Goal: Information Seeking & Learning: Learn about a topic

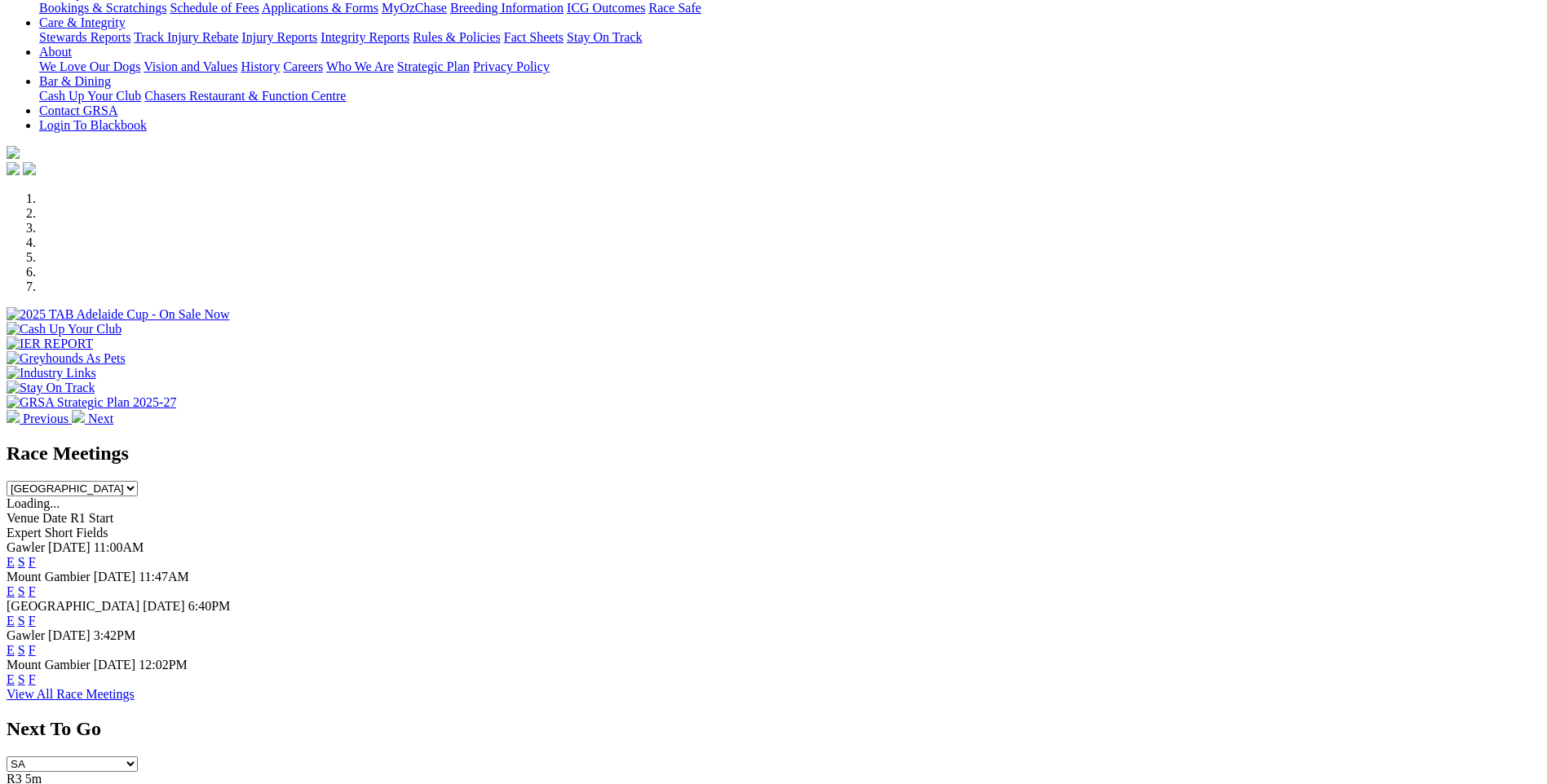
scroll to position [408, 0]
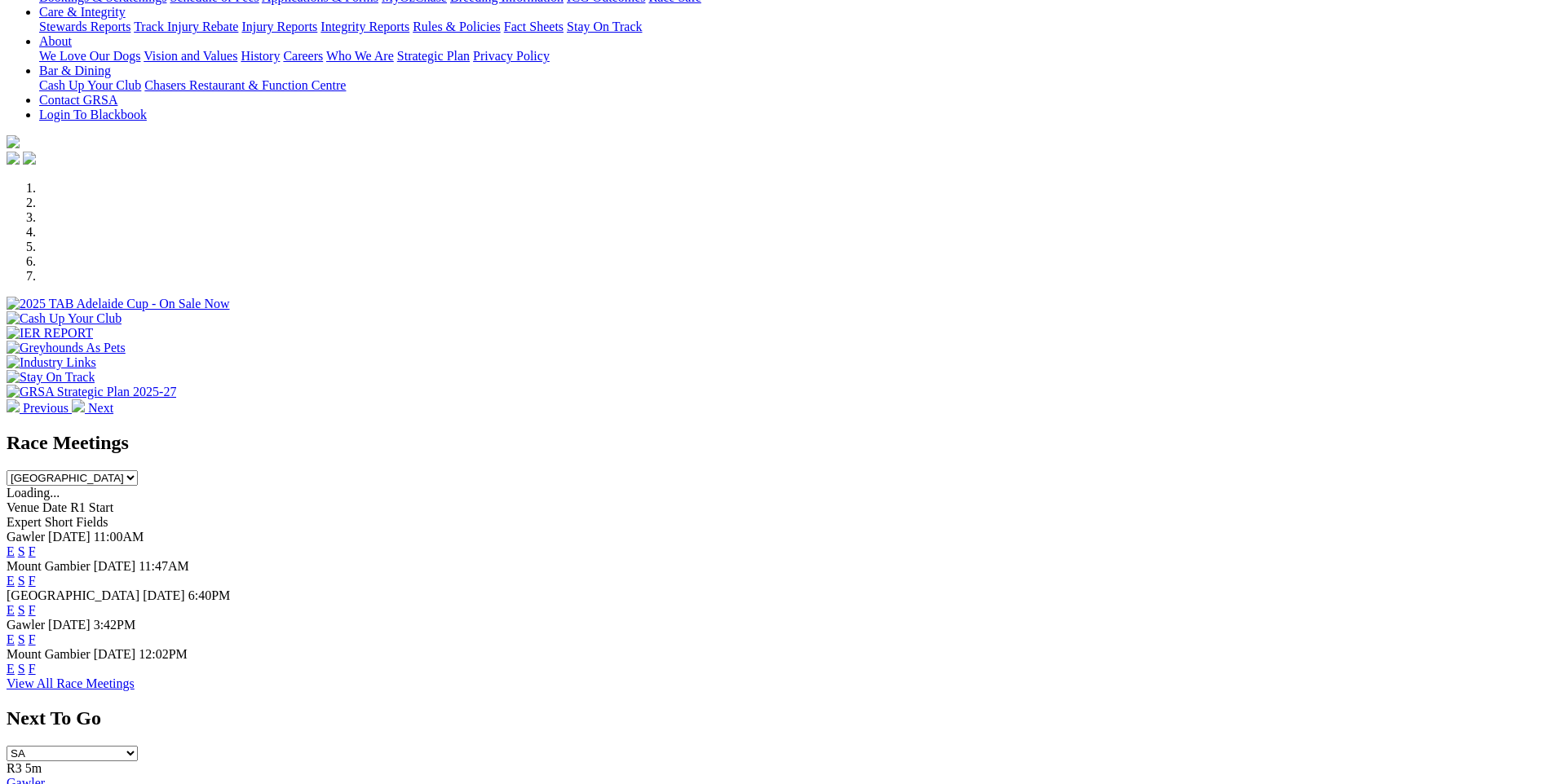
click at [35, 662] on link "F" at bounding box center [32, 669] width 7 height 14
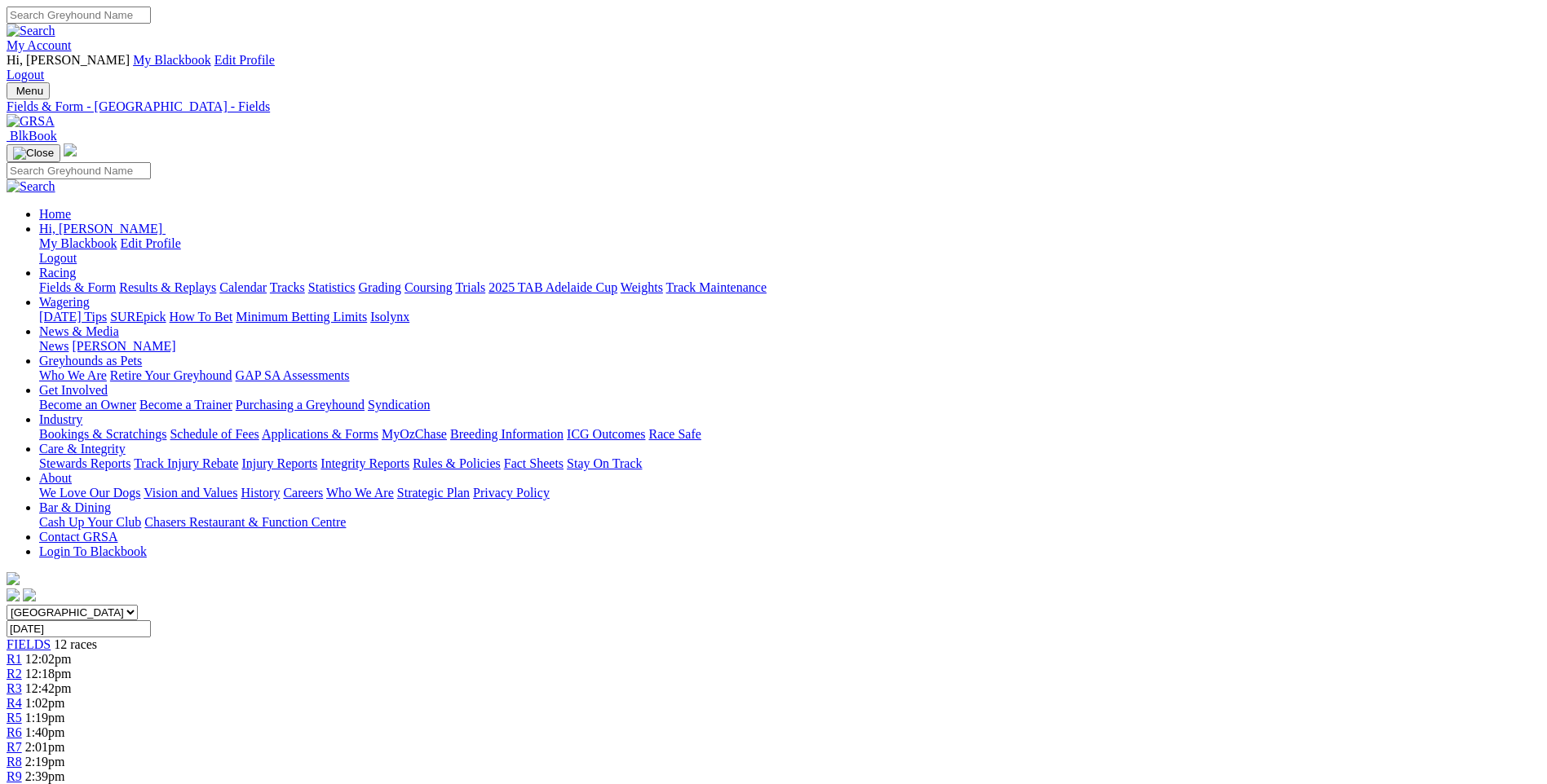
scroll to position [244, 0]
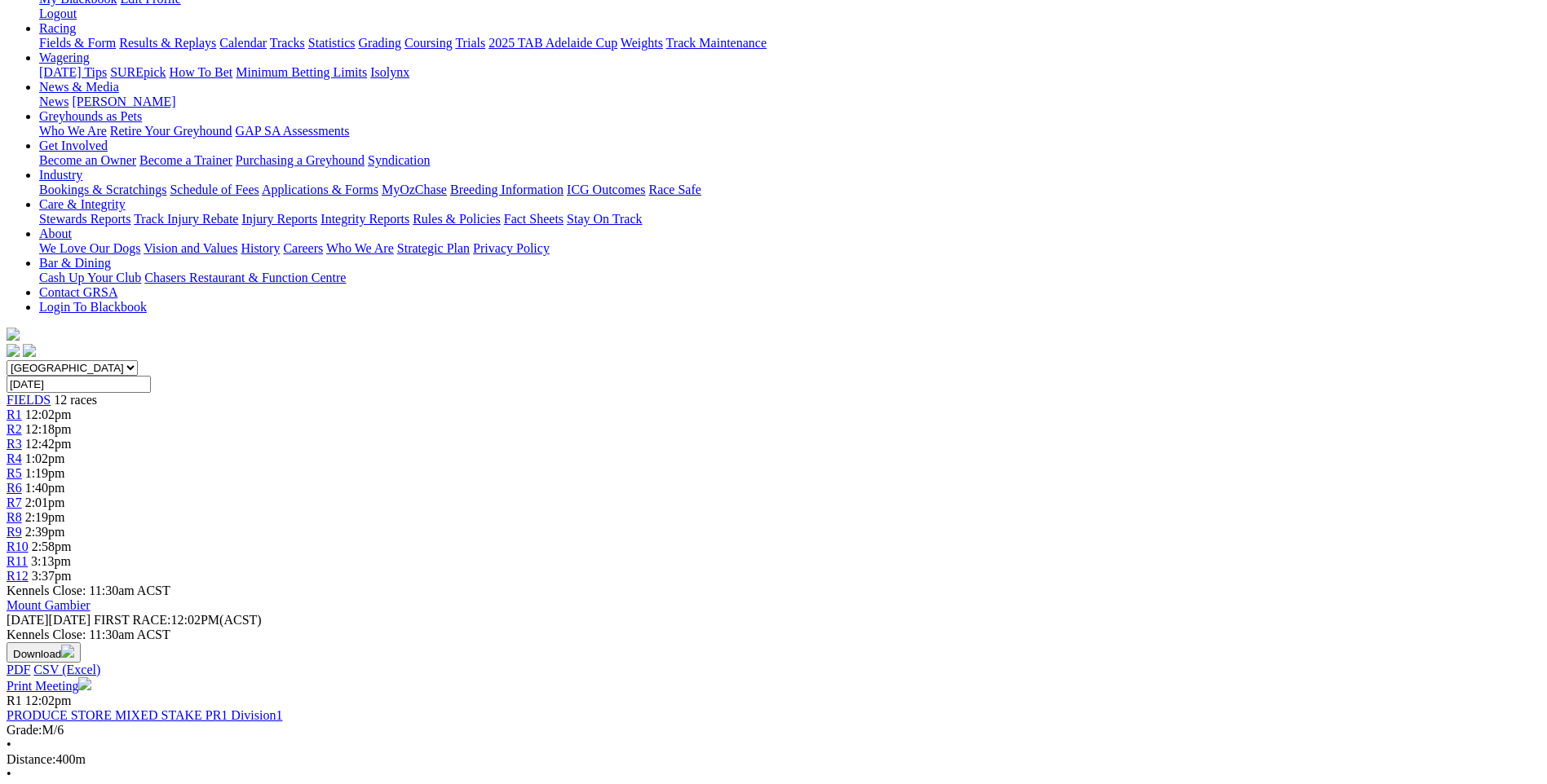
click at [65, 452] on span "1:02pm" at bounding box center [45, 458] width 40 height 14
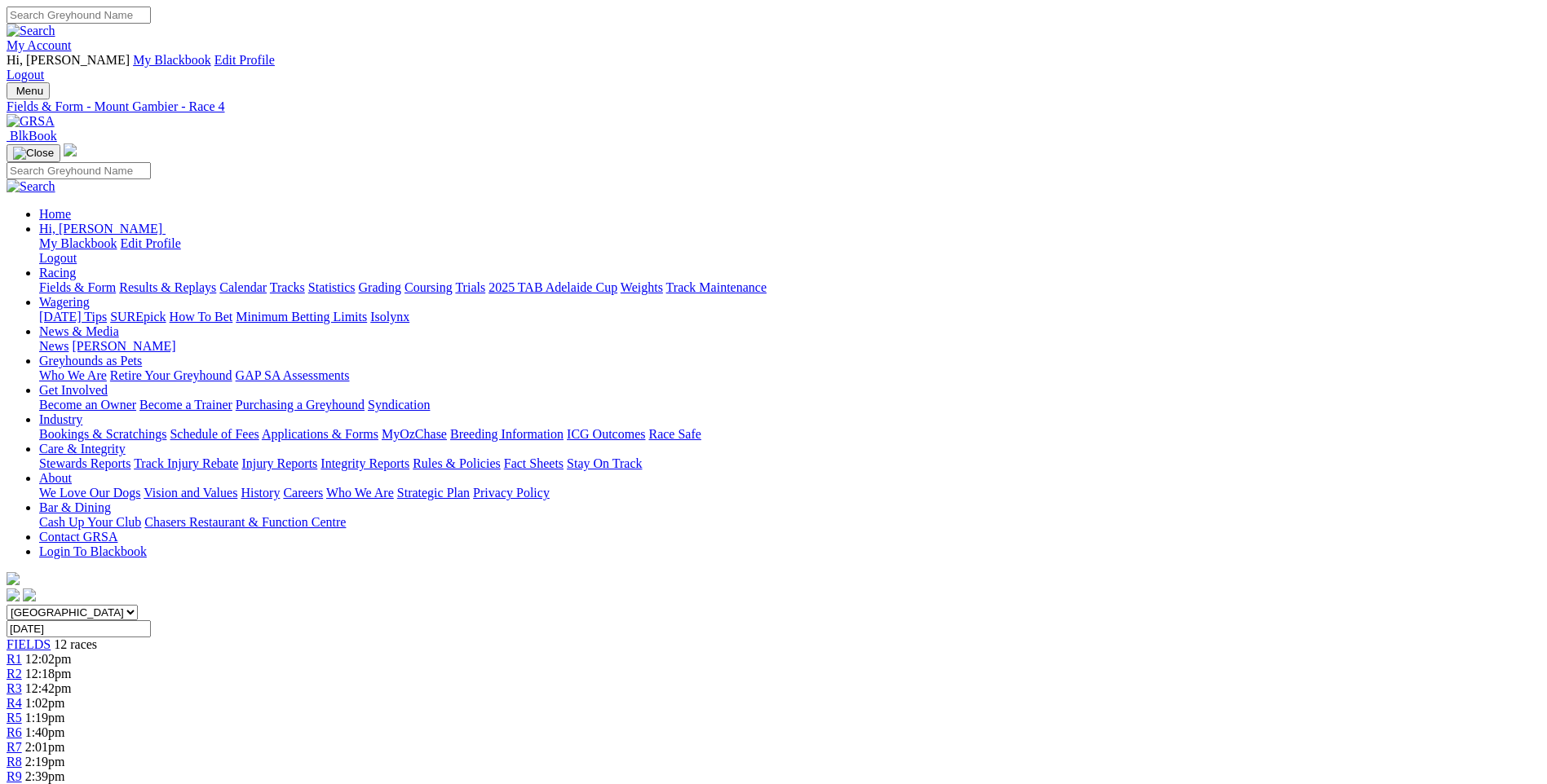
click at [22, 710] on span "R5" at bounding box center [14, 717] width 15 height 14
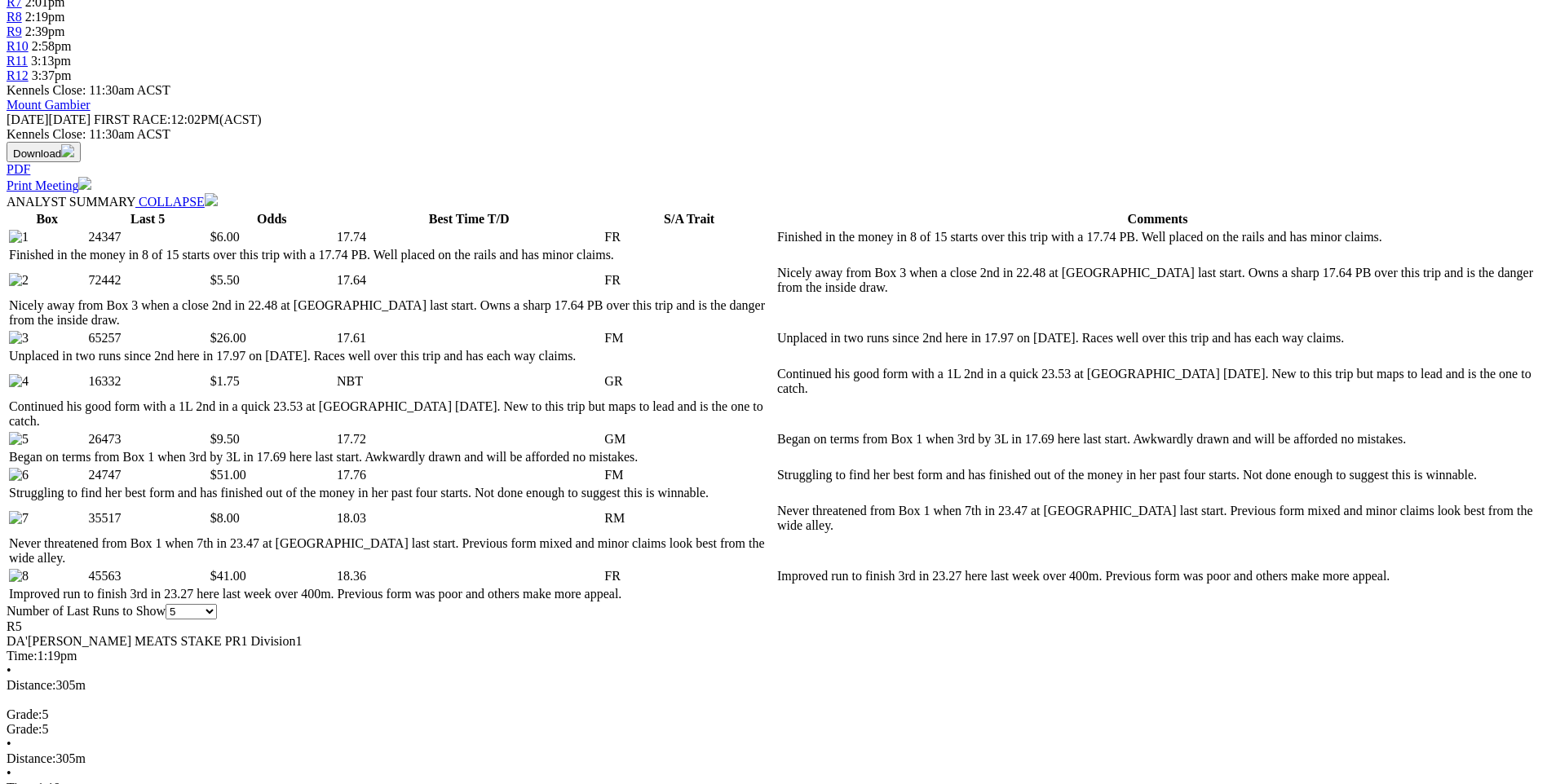
scroll to position [571, 0]
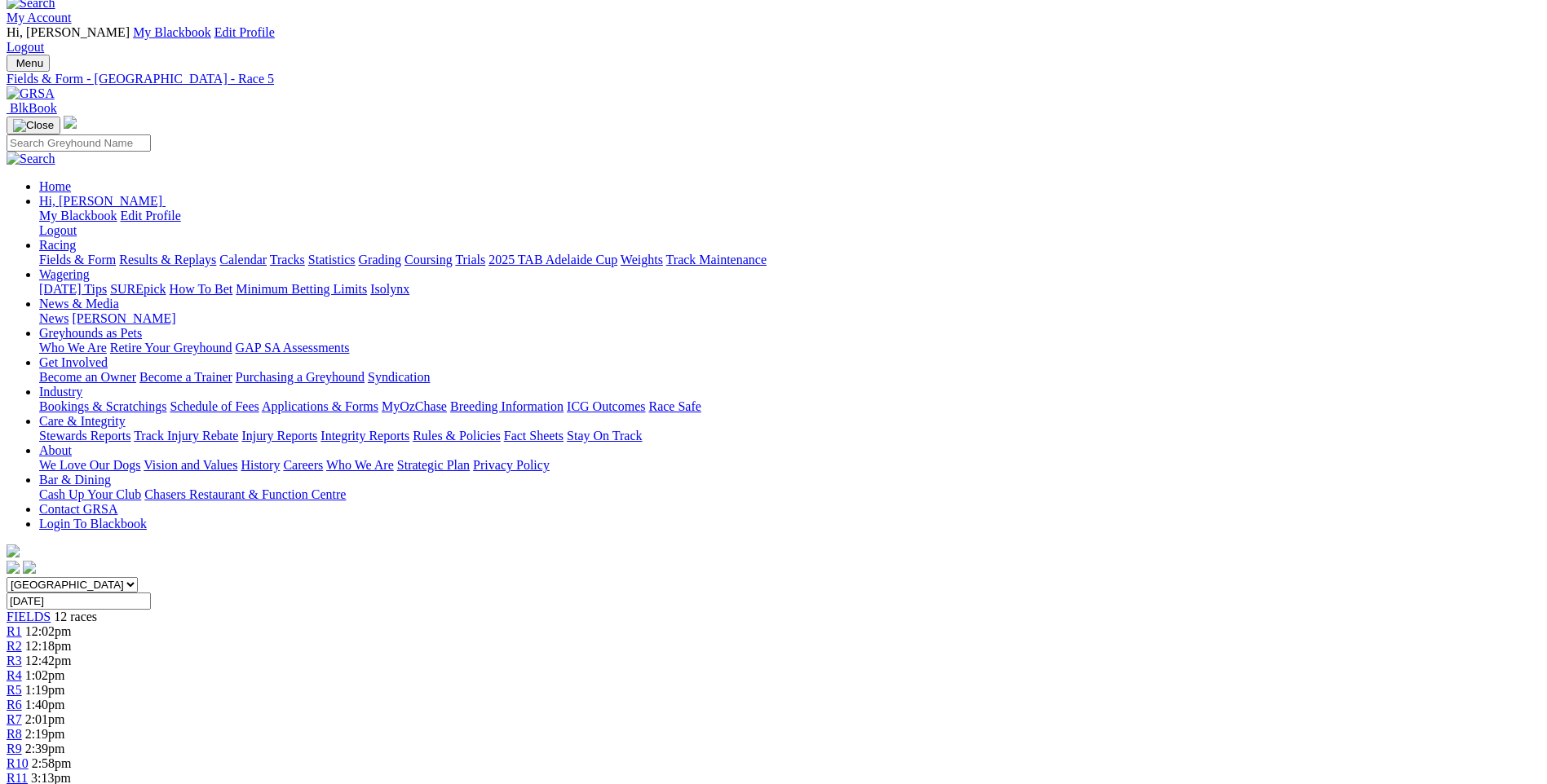
scroll to position [0, 0]
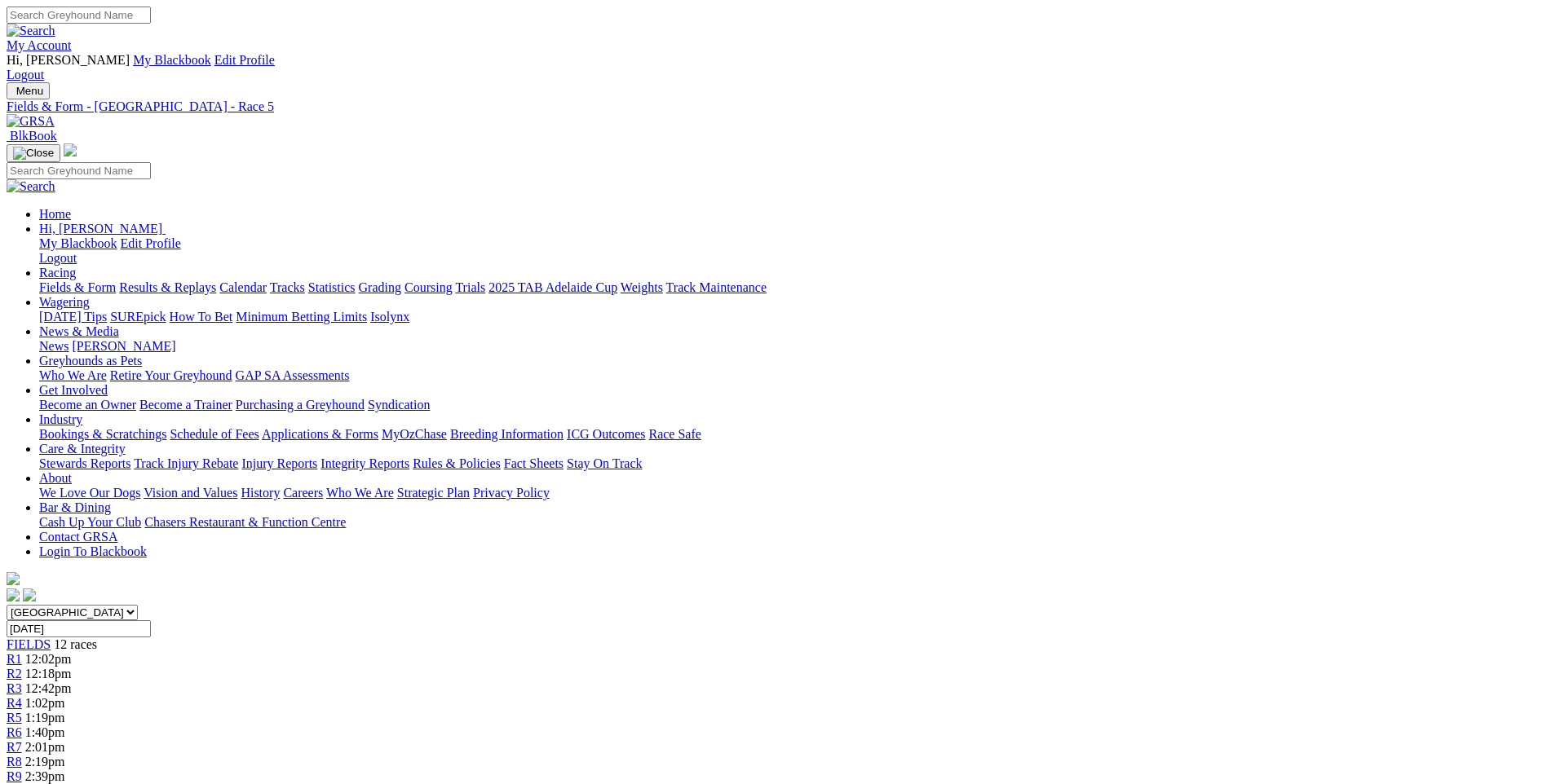
click at [22, 740] on span "R7" at bounding box center [14, 747] width 15 height 14
click at [22, 696] on span "R4" at bounding box center [14, 702] width 15 height 14
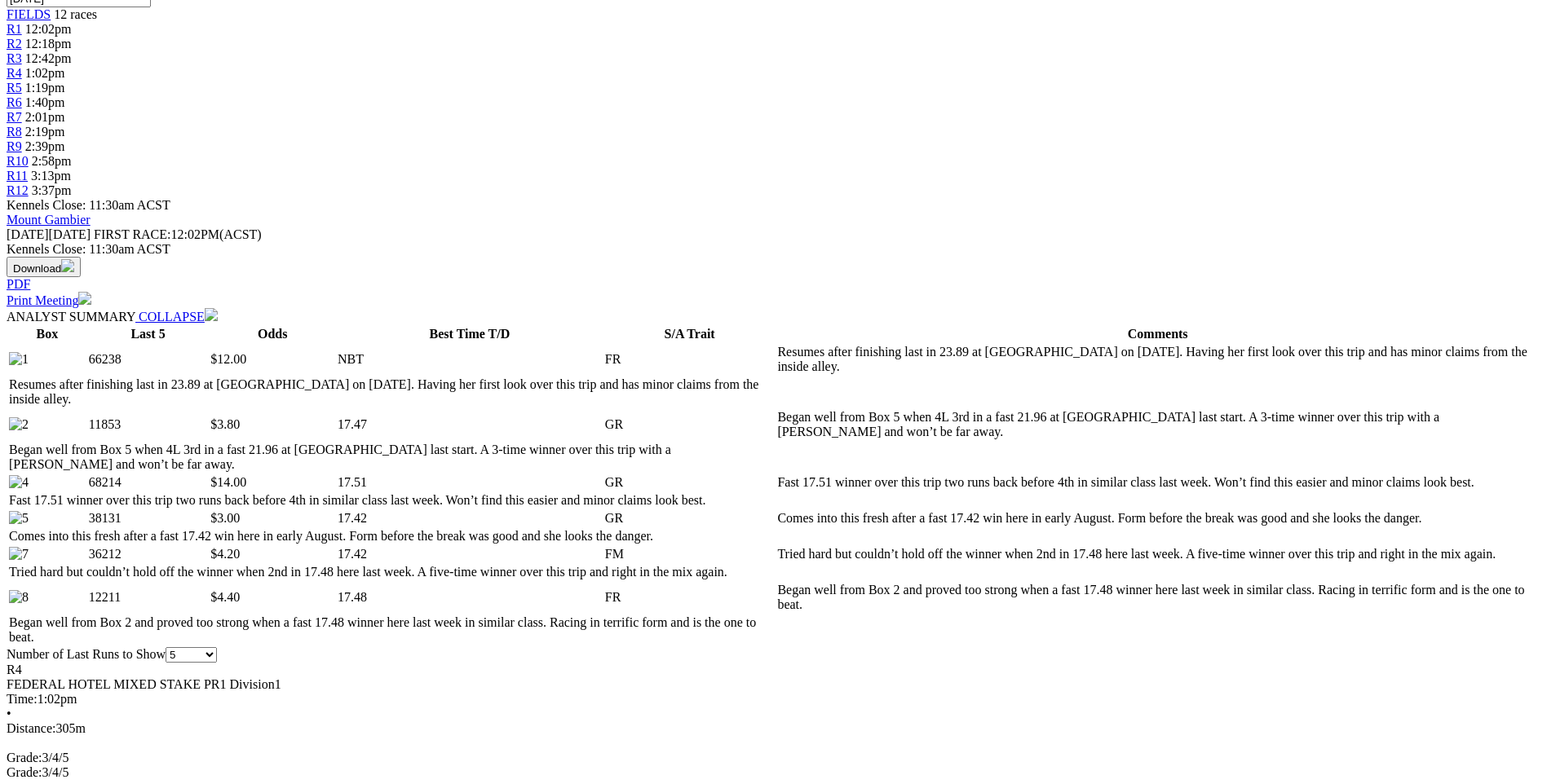
scroll to position [571, 0]
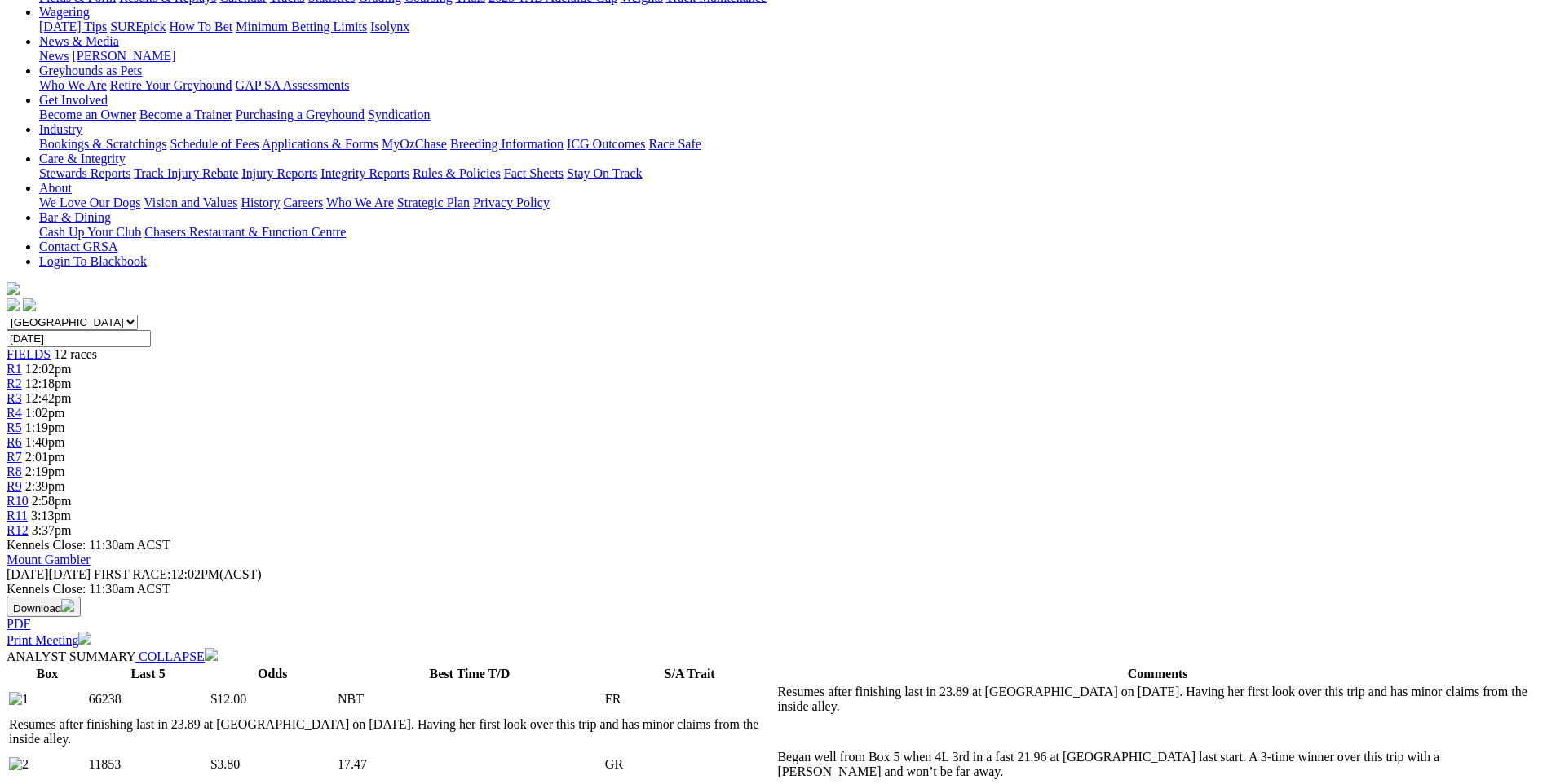
scroll to position [244, 0]
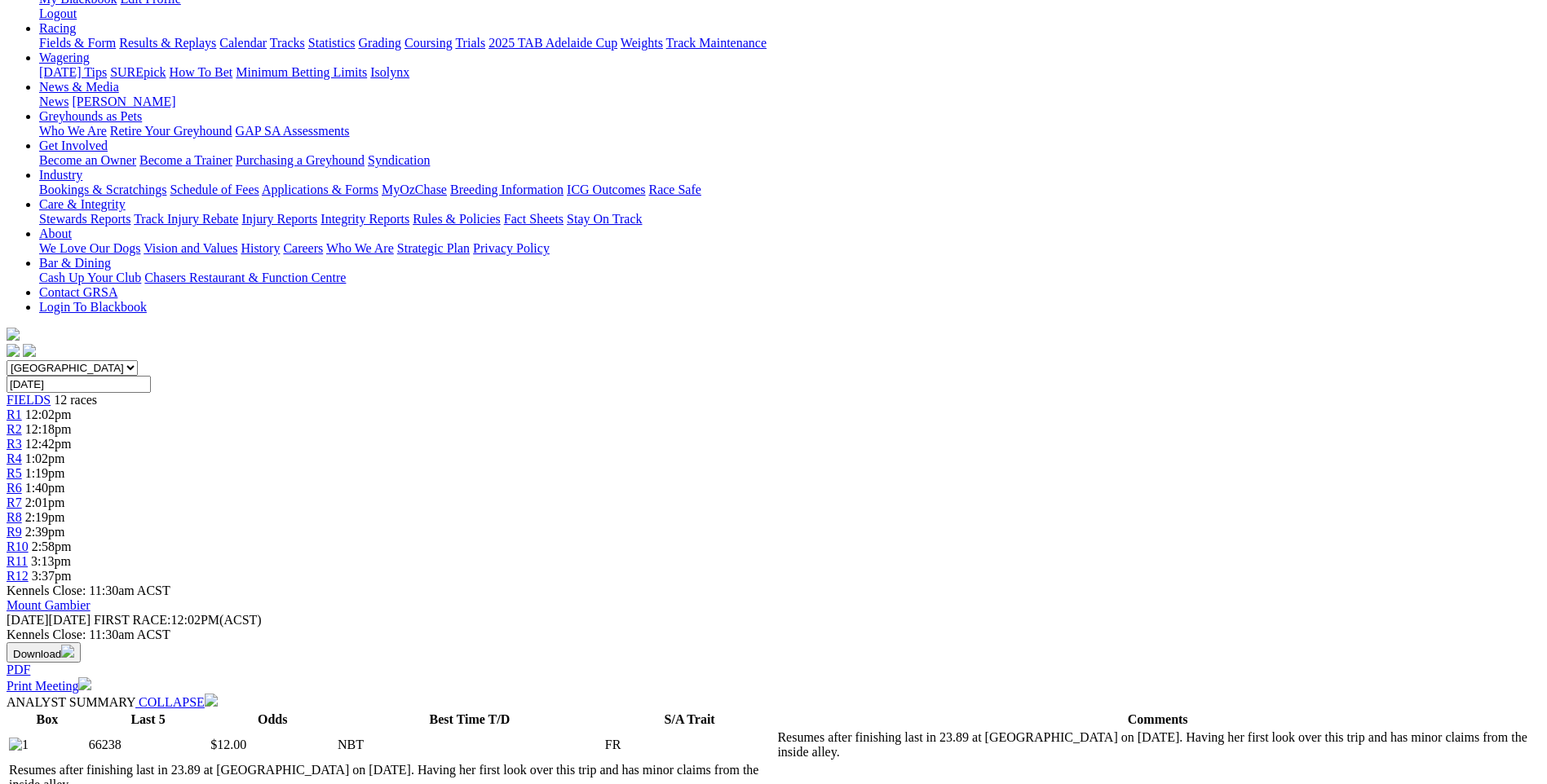
click at [22, 466] on span "R5" at bounding box center [14, 472] width 15 height 14
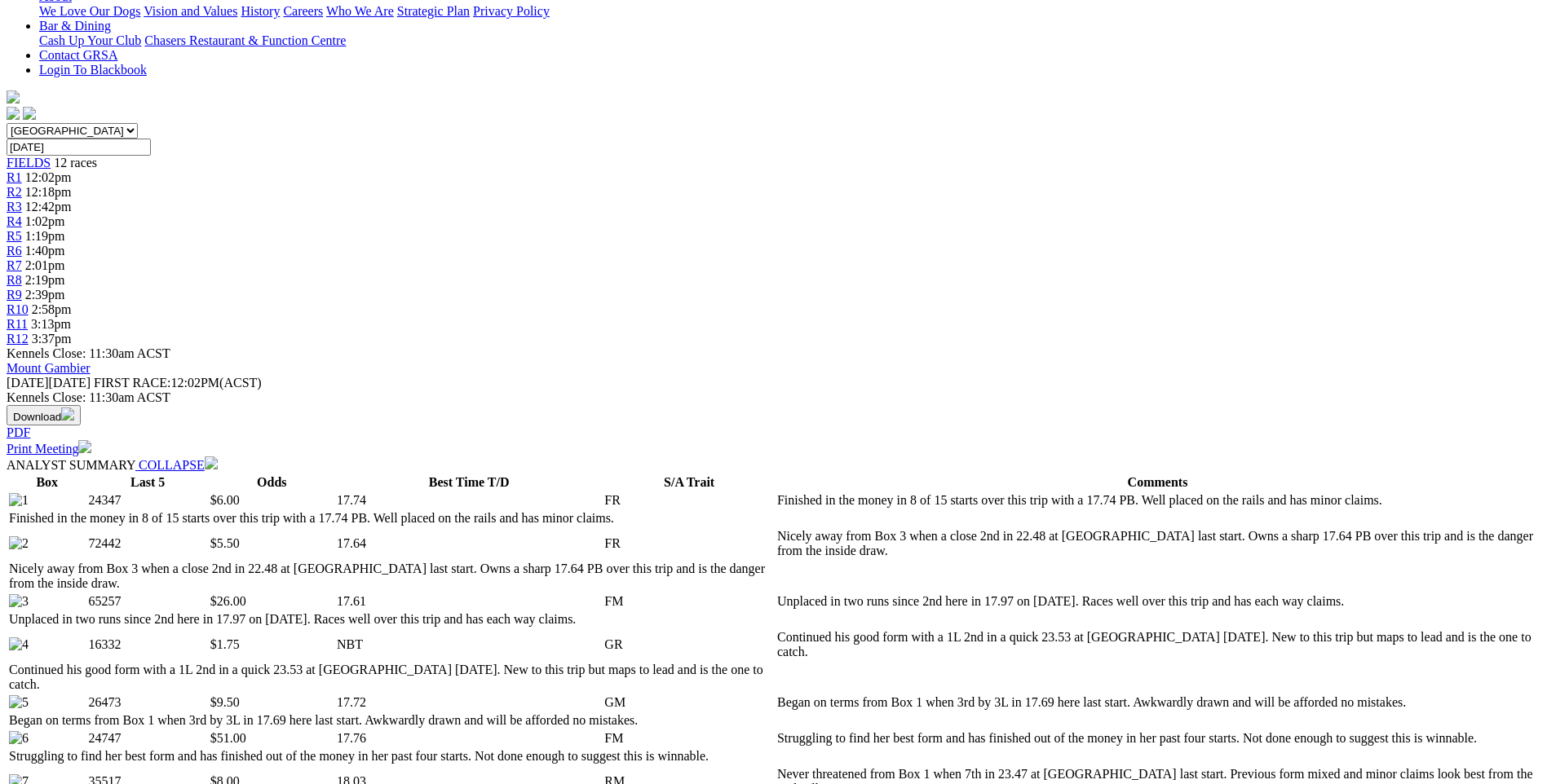
scroll to position [489, 0]
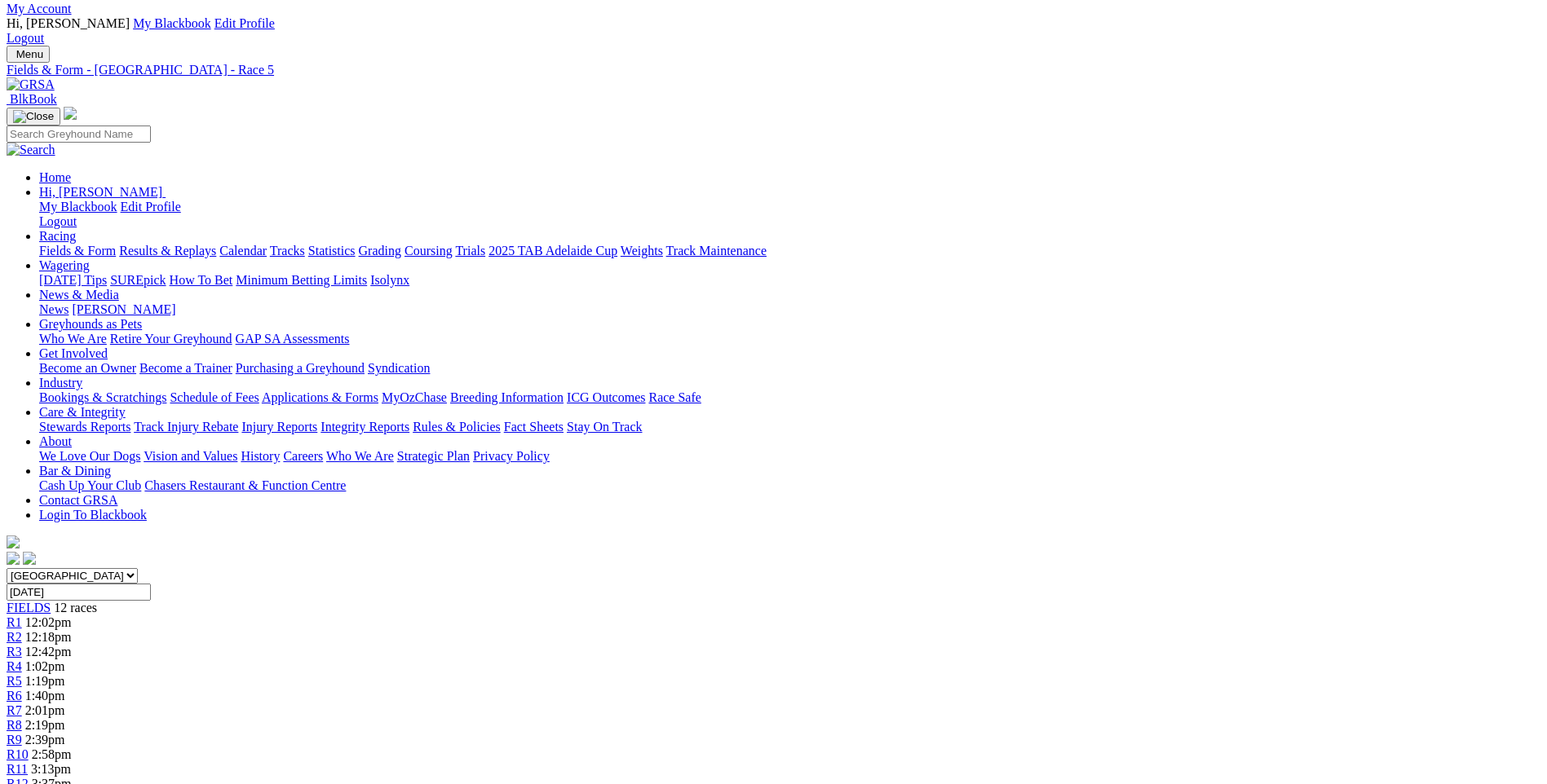
scroll to position [0, 0]
